Goal: Information Seeking & Learning: Find specific fact

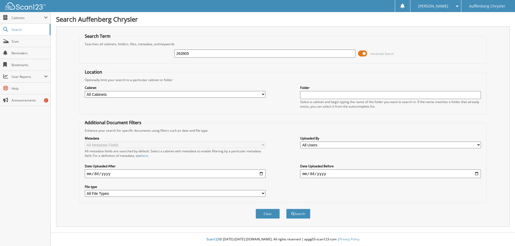
type input "263905"
click at [286, 209] on button "Search" at bounding box center [298, 214] width 24 height 10
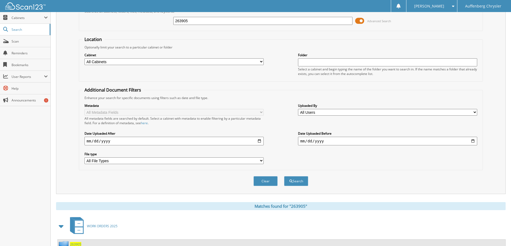
scroll to position [80, 0]
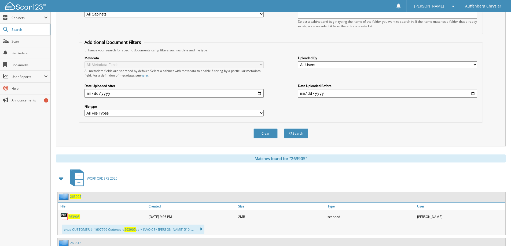
click at [73, 215] on span "263905" at bounding box center [73, 217] width 11 height 5
